Goal: Task Accomplishment & Management: Use online tool/utility

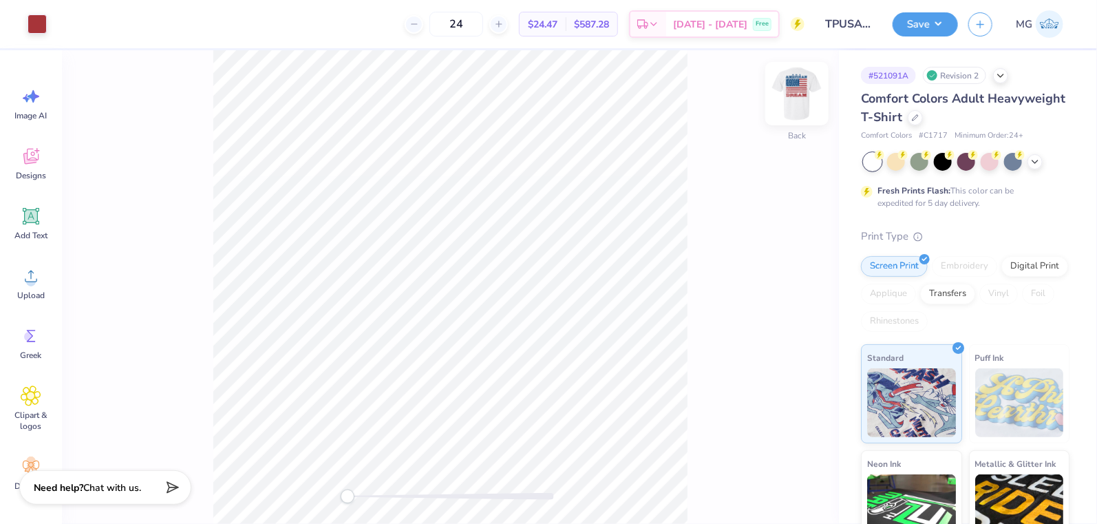
click at [799, 82] on img at bounding box center [796, 93] width 55 height 55
click at [809, 102] on img at bounding box center [796, 93] width 55 height 55
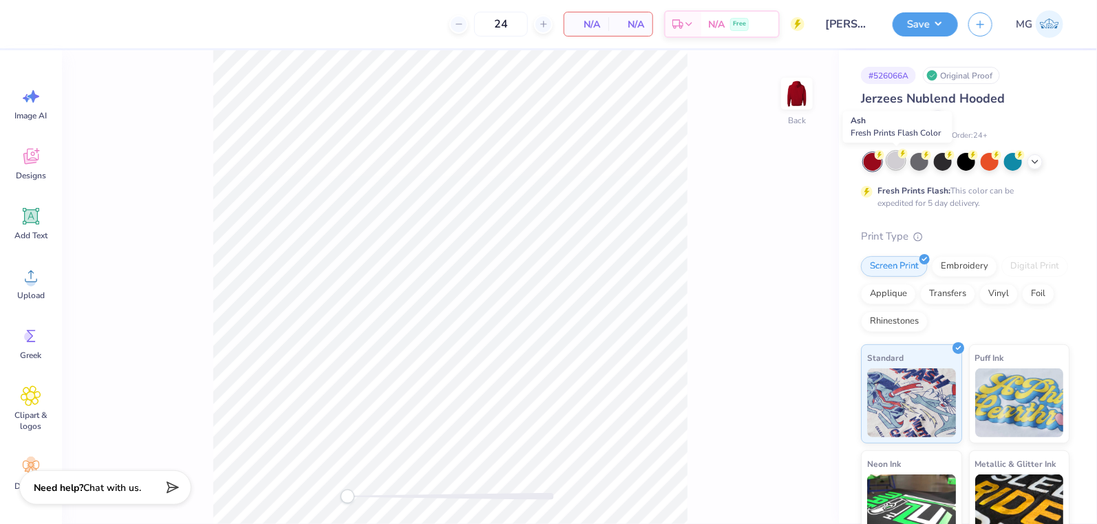
click at [898, 165] on div at bounding box center [896, 160] width 18 height 18
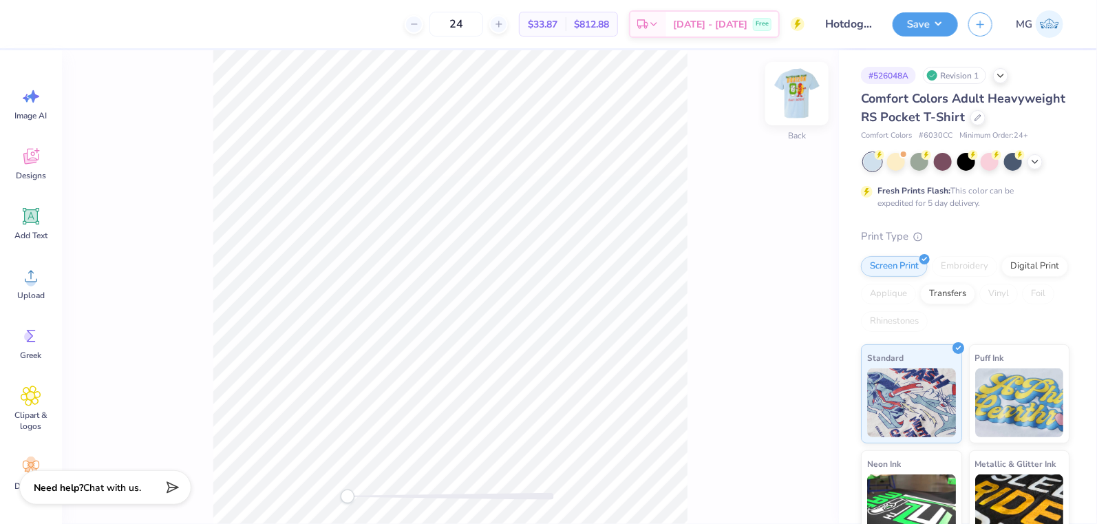
click at [792, 88] on img at bounding box center [796, 93] width 55 height 55
click at [793, 88] on img at bounding box center [796, 93] width 55 height 55
click at [793, 87] on img at bounding box center [796, 93] width 55 height 55
